Goal: Task Accomplishment & Management: Complete application form

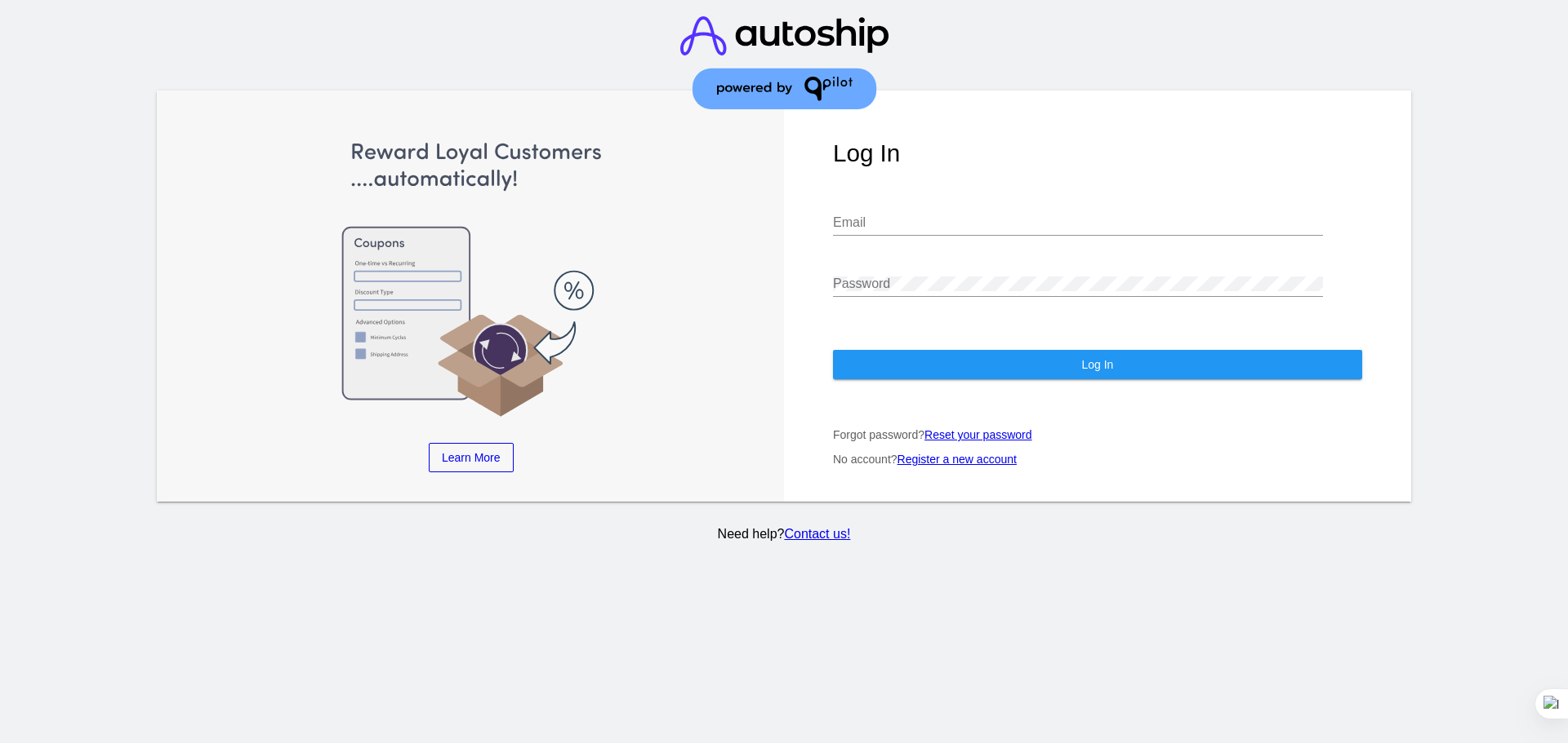
click at [893, 216] on input "Email" at bounding box center [1077, 223] width 490 height 15
type input "[PERSON_NAME][EMAIL_ADDRESS][PERSON_NAME][DOMAIN_NAME]"
click at [1014, 216] on input "[PERSON_NAME][EMAIL_ADDRESS][PERSON_NAME][DOMAIN_NAME]" at bounding box center [1077, 223] width 490 height 15
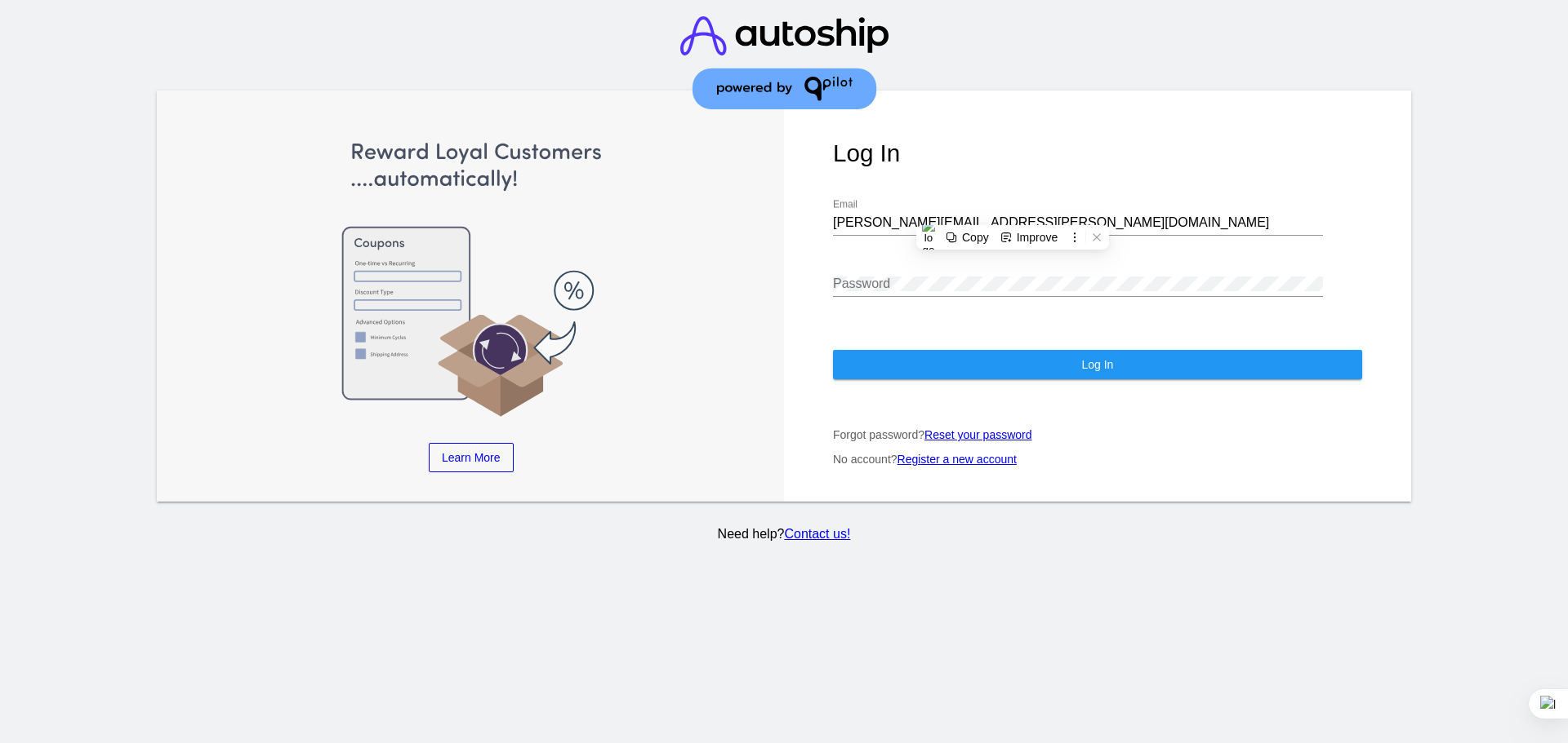
click at [864, 261] on div "Password" at bounding box center [1077, 279] width 490 height 37
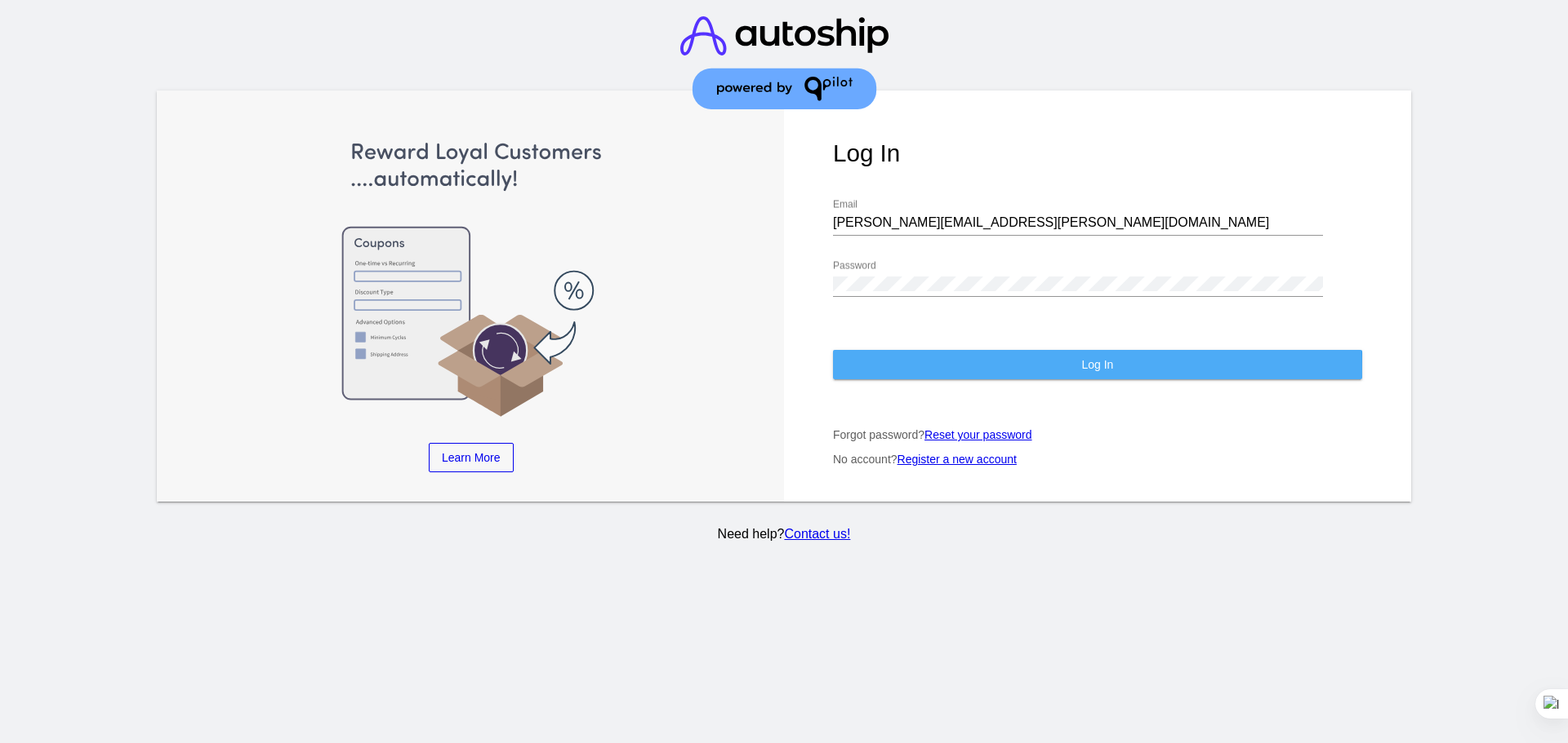
click at [945, 356] on button "Log In" at bounding box center [1097, 364] width 529 height 29
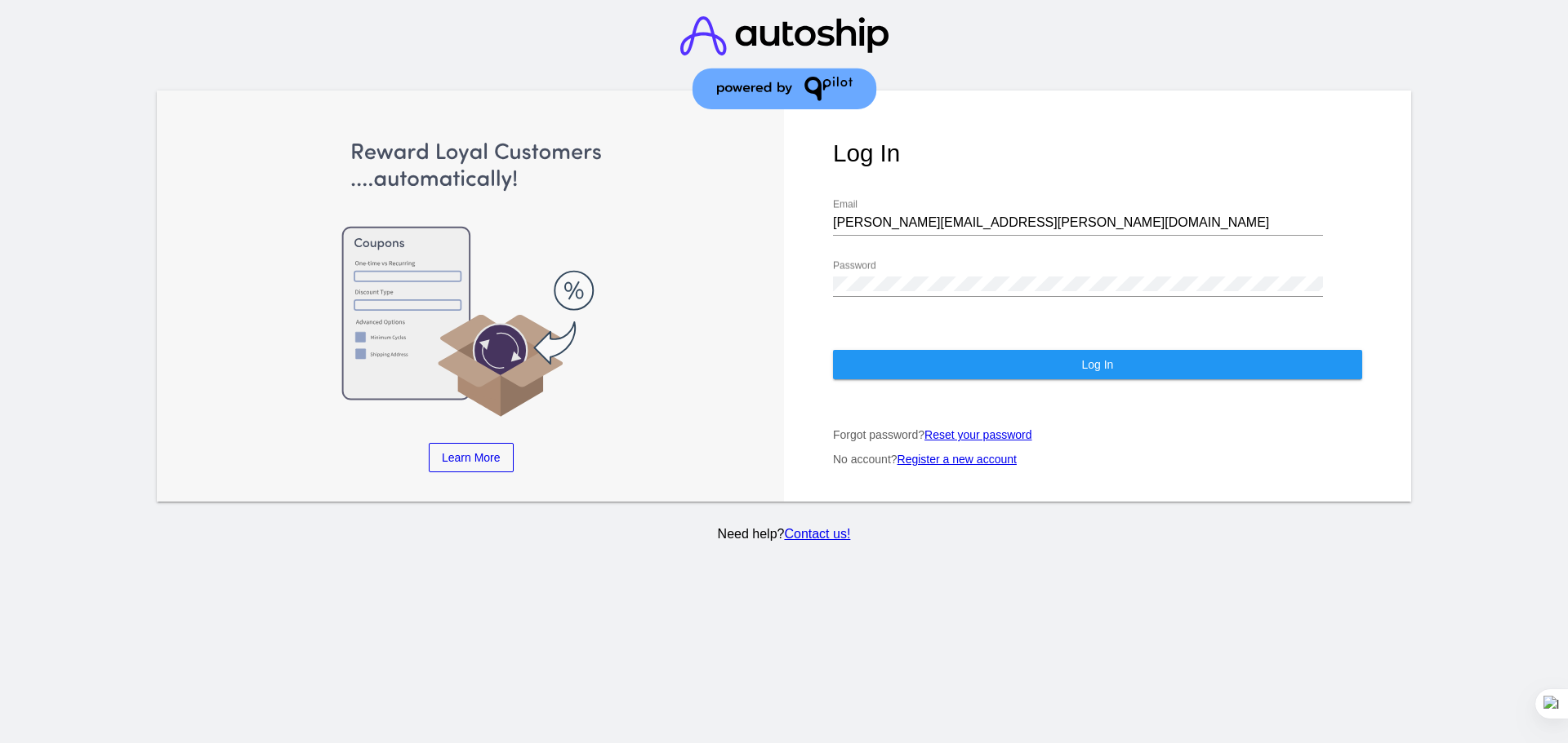
click at [951, 452] on link "Register a new account" at bounding box center [957, 459] width 119 height 13
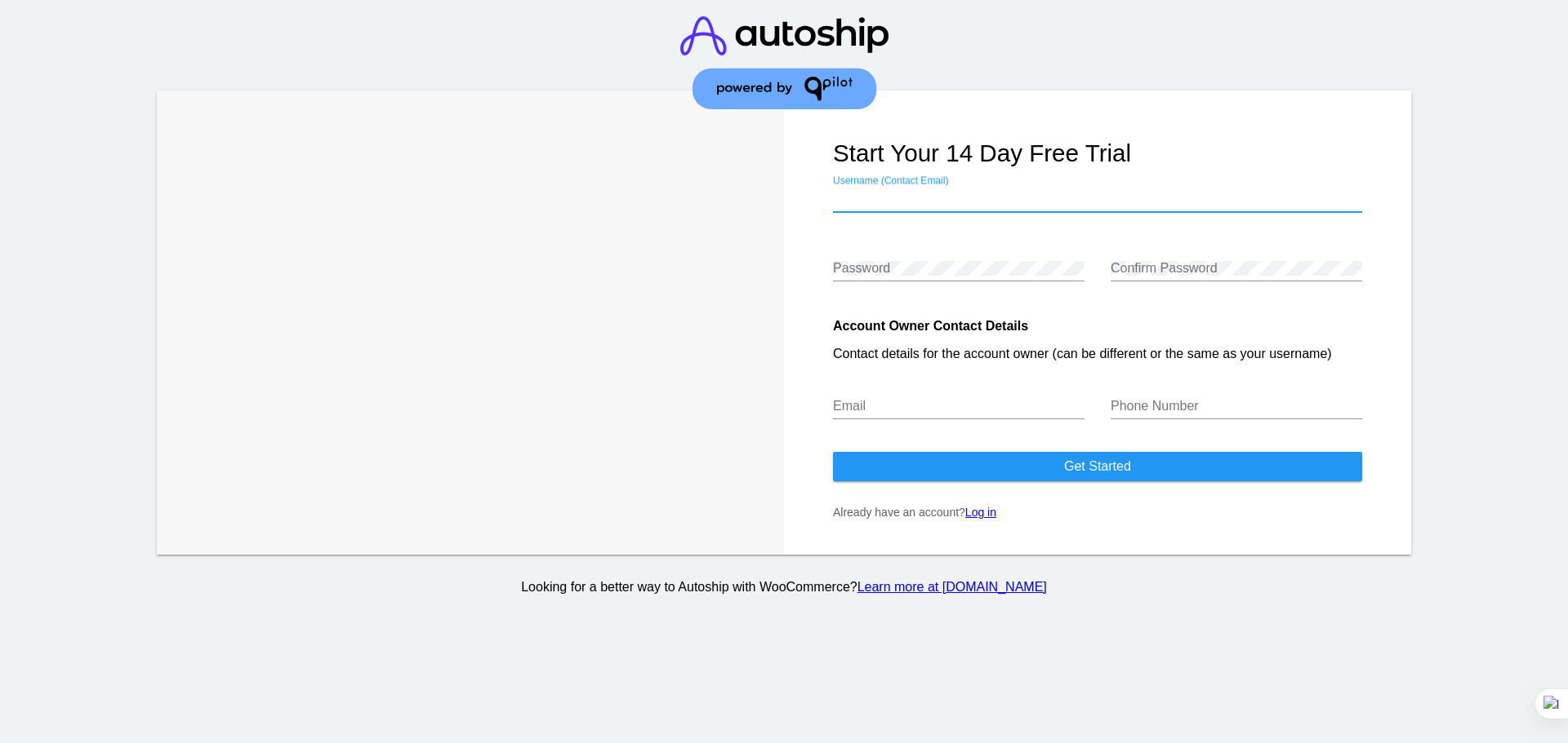
click at [980, 194] on input "Username (Contact Email)" at bounding box center [1097, 199] width 529 height 15
type input "[PERSON_NAME][EMAIL_ADDRESS][PERSON_NAME][DOMAIN_NAME]"
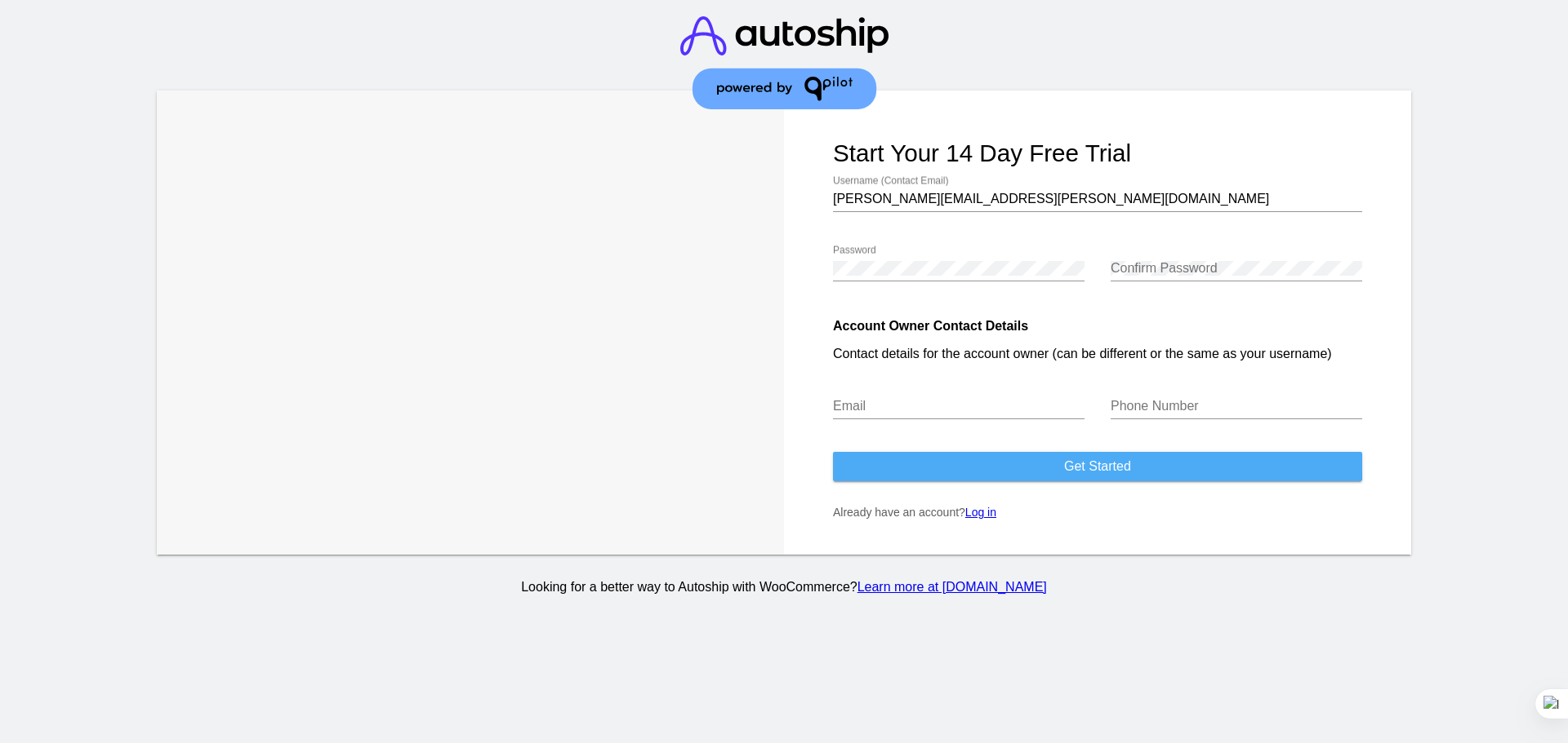
click at [939, 463] on button "Get started" at bounding box center [1097, 466] width 529 height 29
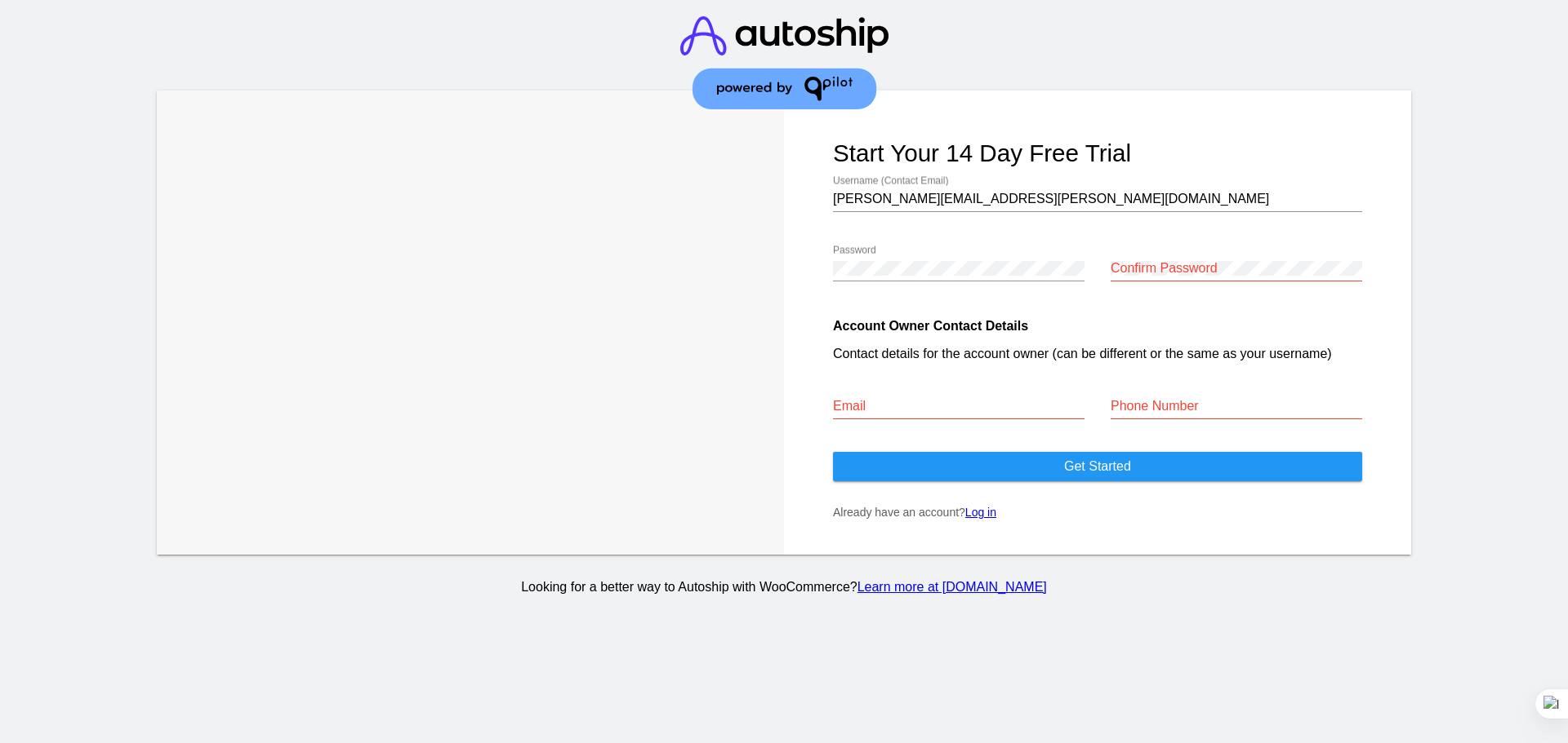
click at [1146, 276] on div "Confirm Password" at bounding box center [1236, 263] width 251 height 37
click at [994, 396] on div "Email" at bounding box center [958, 401] width 251 height 37
click at [991, 402] on input "Email" at bounding box center [958, 406] width 251 height 15
type input "[PERSON_NAME][EMAIL_ADDRESS][PERSON_NAME][DOMAIN_NAME]"
click at [1213, 408] on input "Phone Number" at bounding box center [1236, 406] width 251 height 15
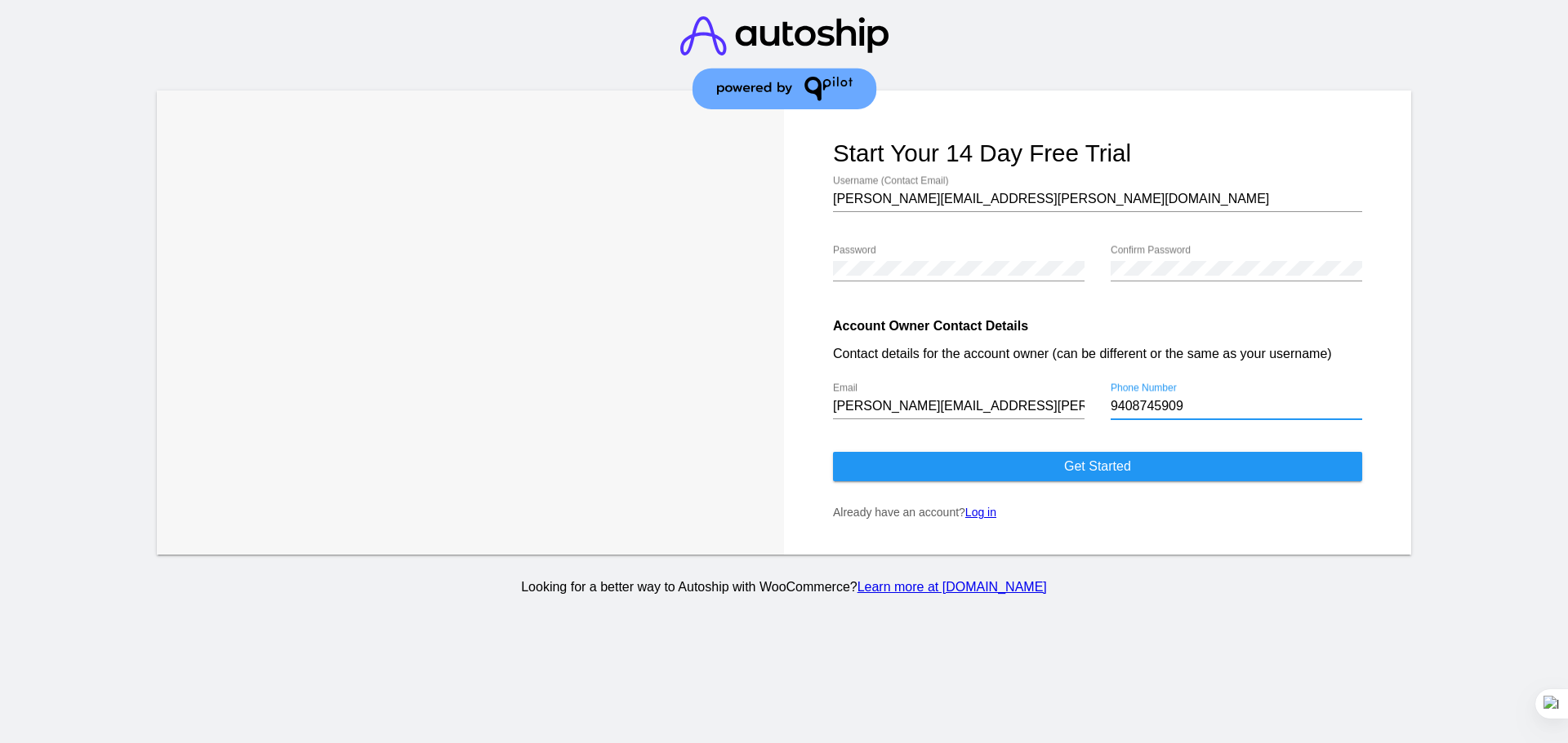
type input "9408745909"
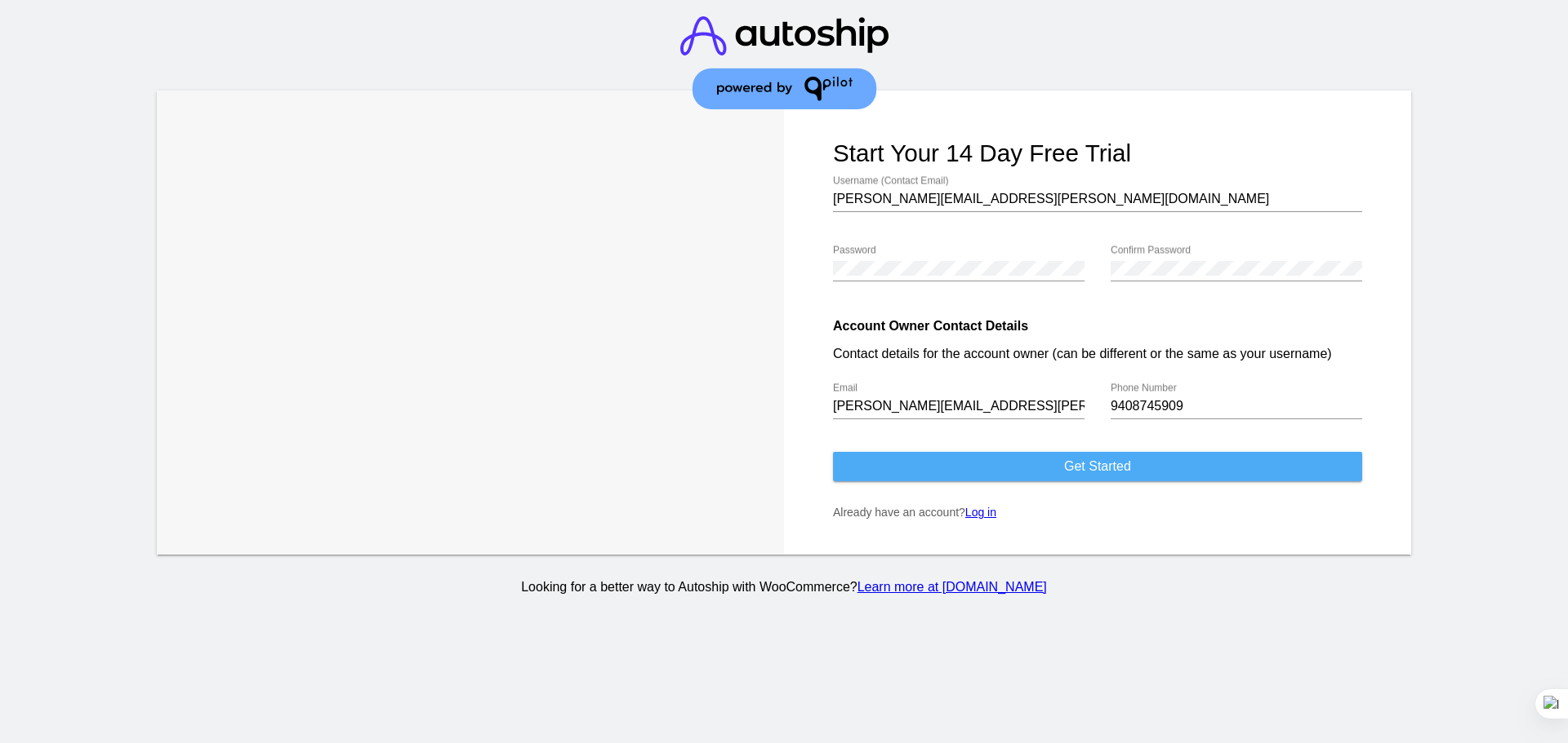
click at [1141, 460] on button "Get started" at bounding box center [1097, 466] width 529 height 29
